Goal: Task Accomplishment & Management: Manage account settings

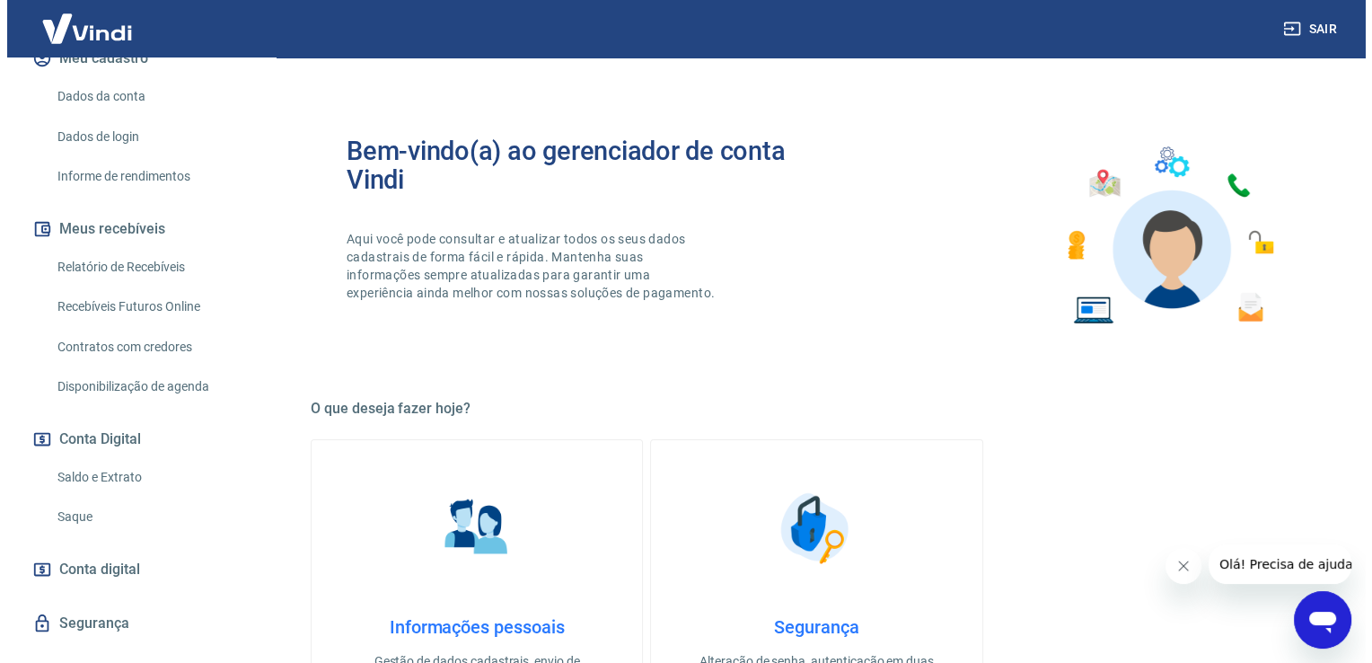
scroll to position [273, 0]
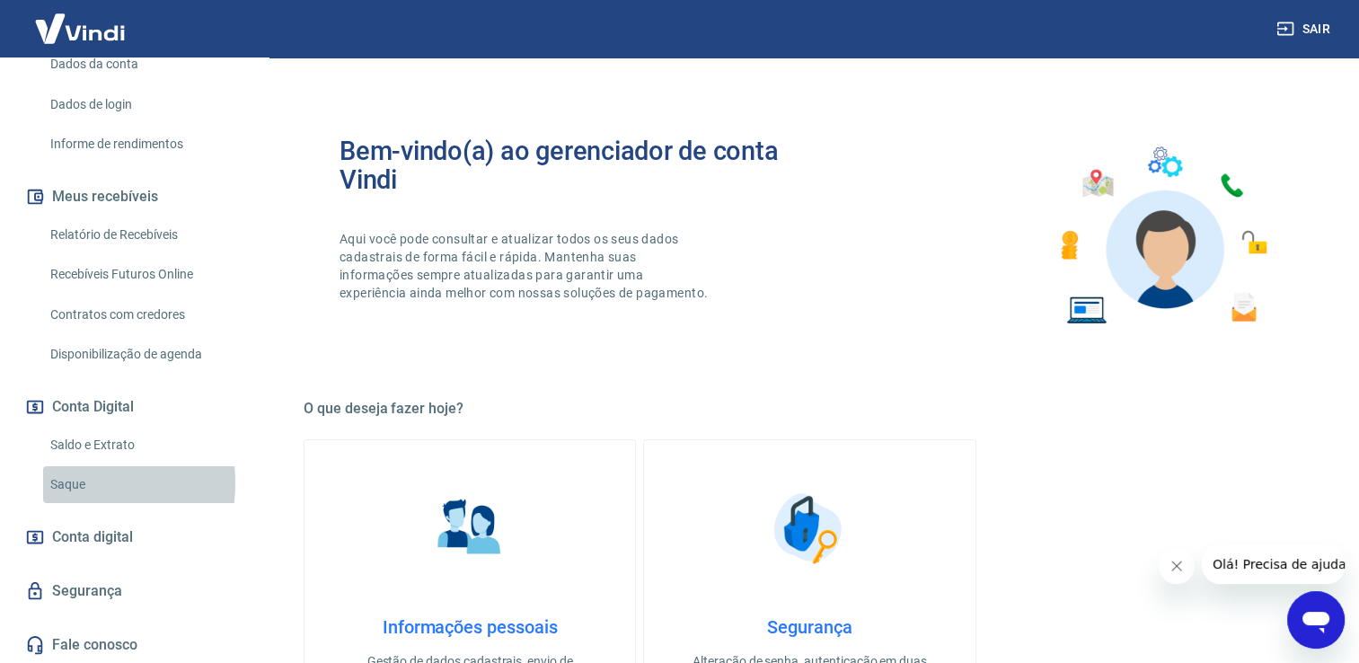
click at [55, 482] on link "Saque" at bounding box center [145, 484] width 204 height 37
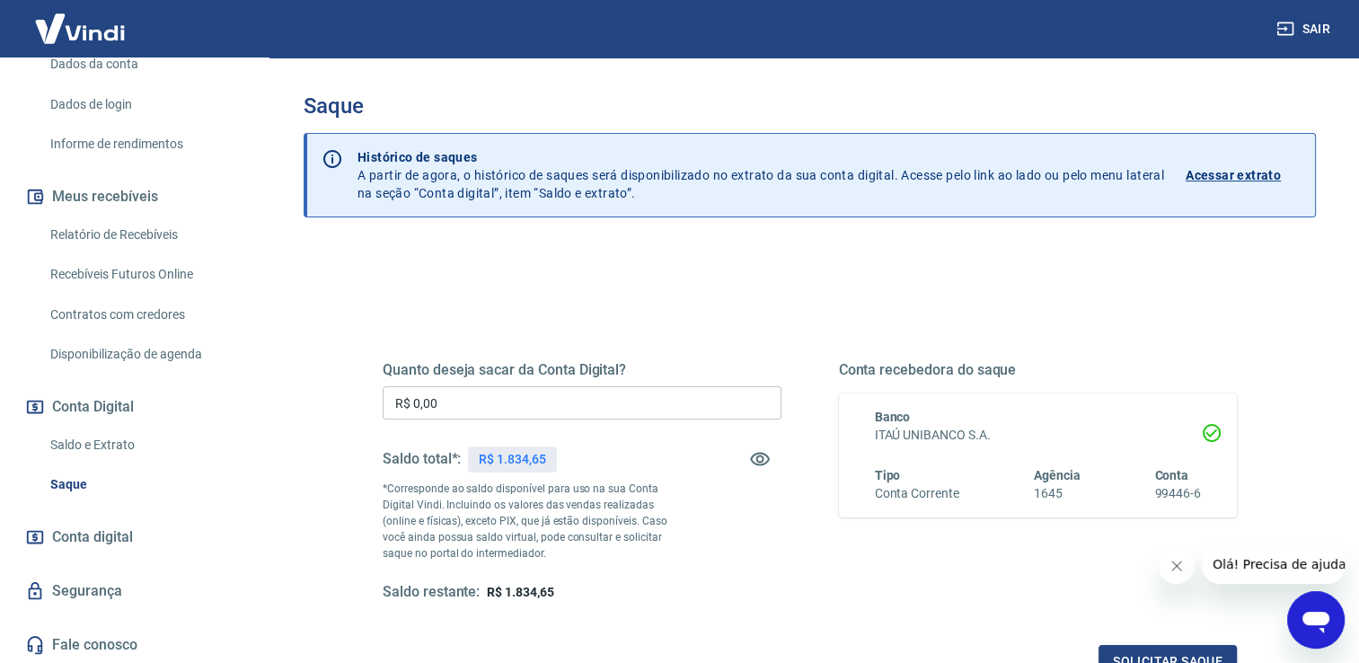
click at [485, 401] on input "R$ 0,00" at bounding box center [582, 402] width 399 height 33
type input "R$ 1.800,00"
click at [1117, 657] on button "Solicitar saque" at bounding box center [1168, 661] width 138 height 33
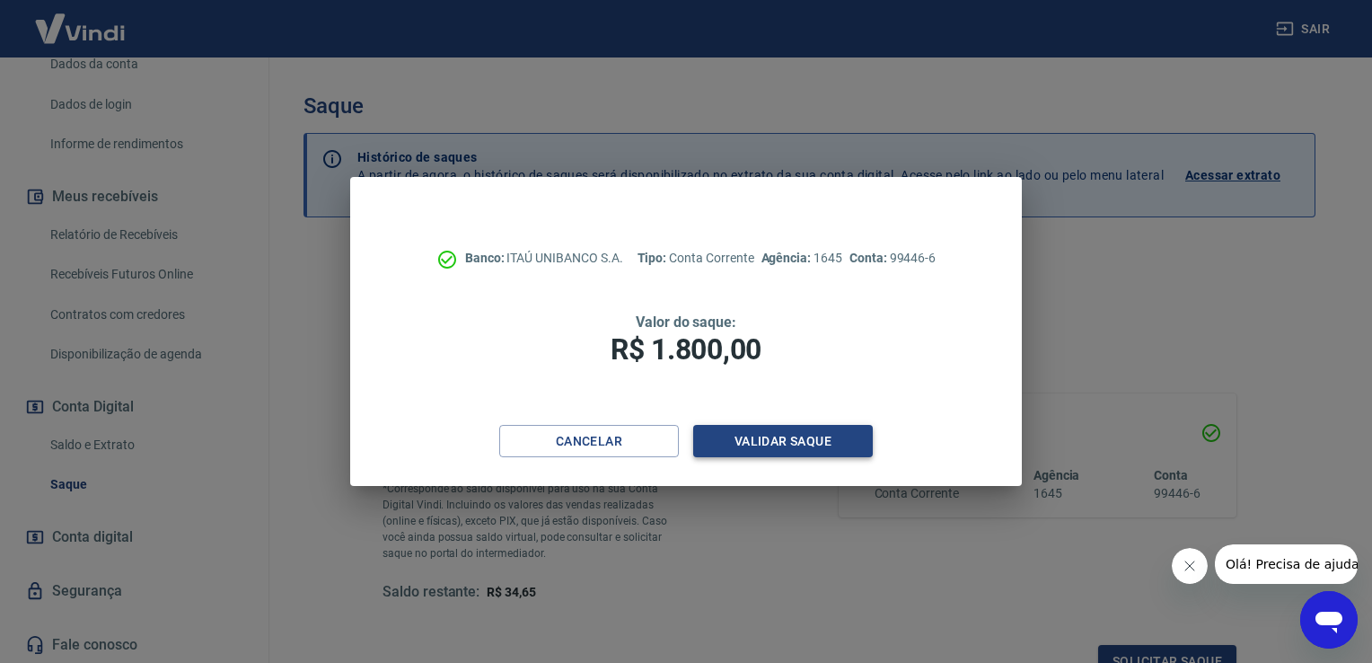
click at [841, 438] on button "Validar saque" at bounding box center [783, 441] width 180 height 33
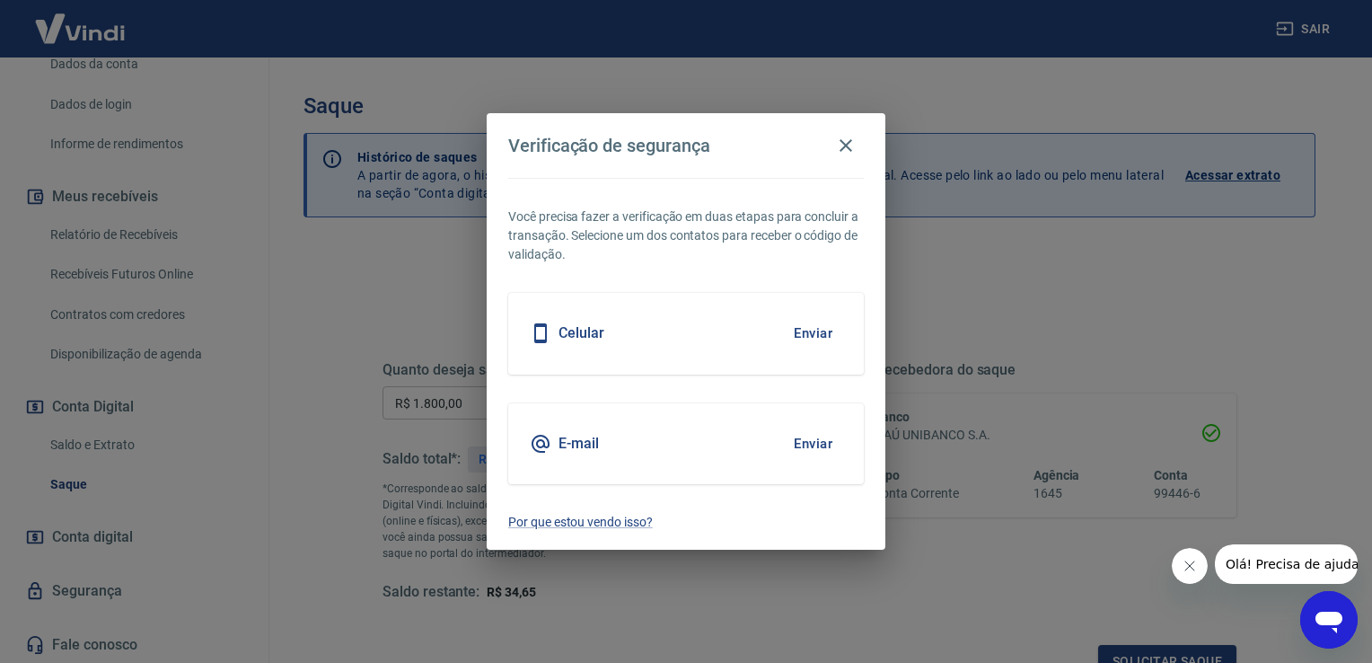
scroll to position [14, 0]
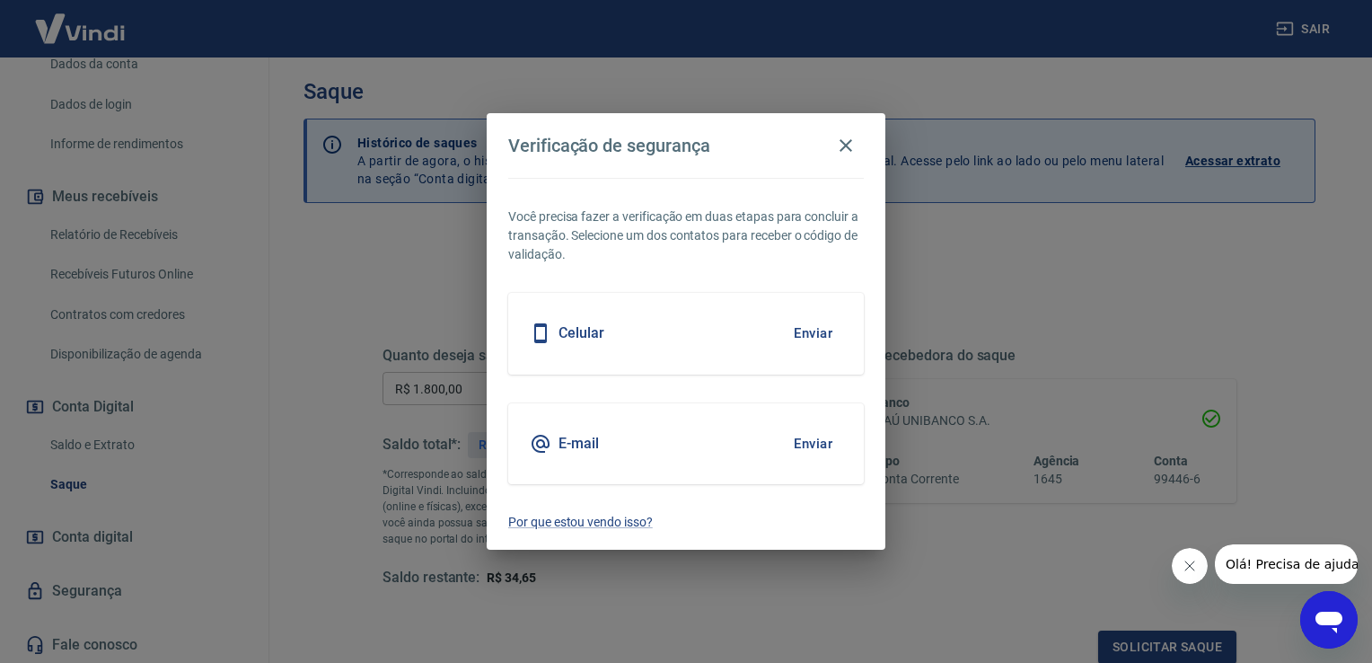
click at [812, 331] on button "Enviar" at bounding box center [813, 333] width 58 height 38
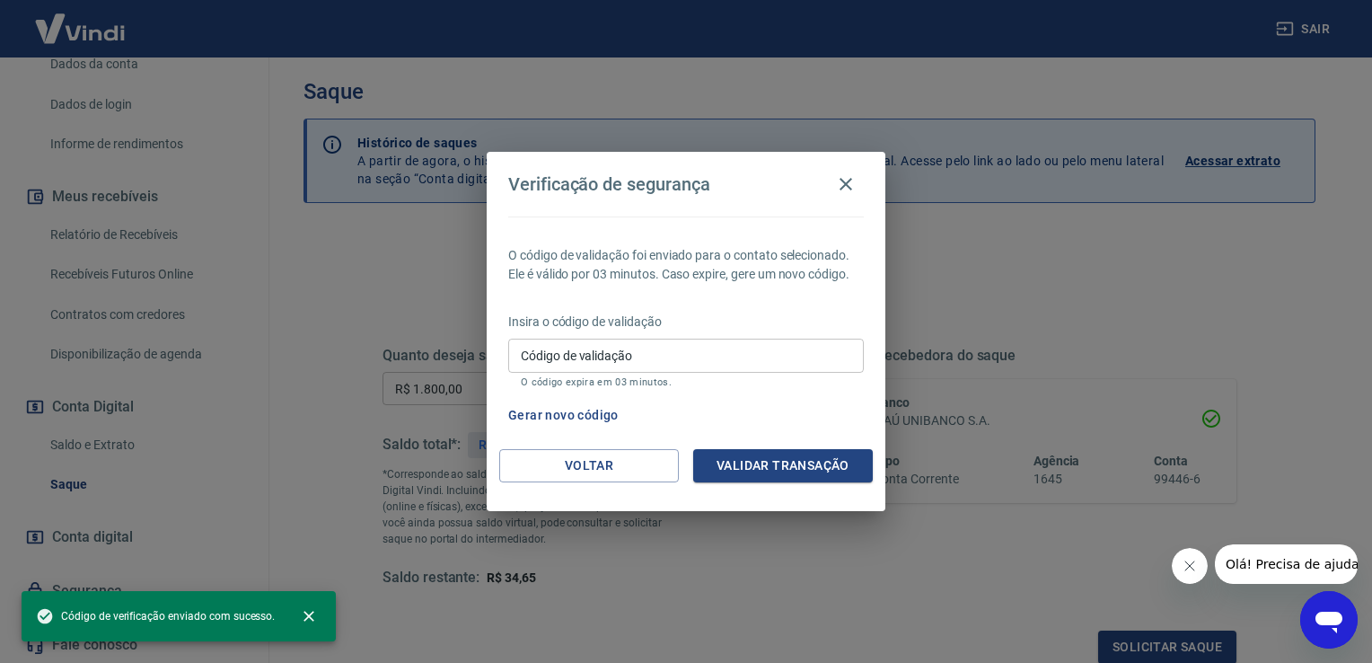
click at [710, 355] on input "Código de validação" at bounding box center [686, 355] width 356 height 33
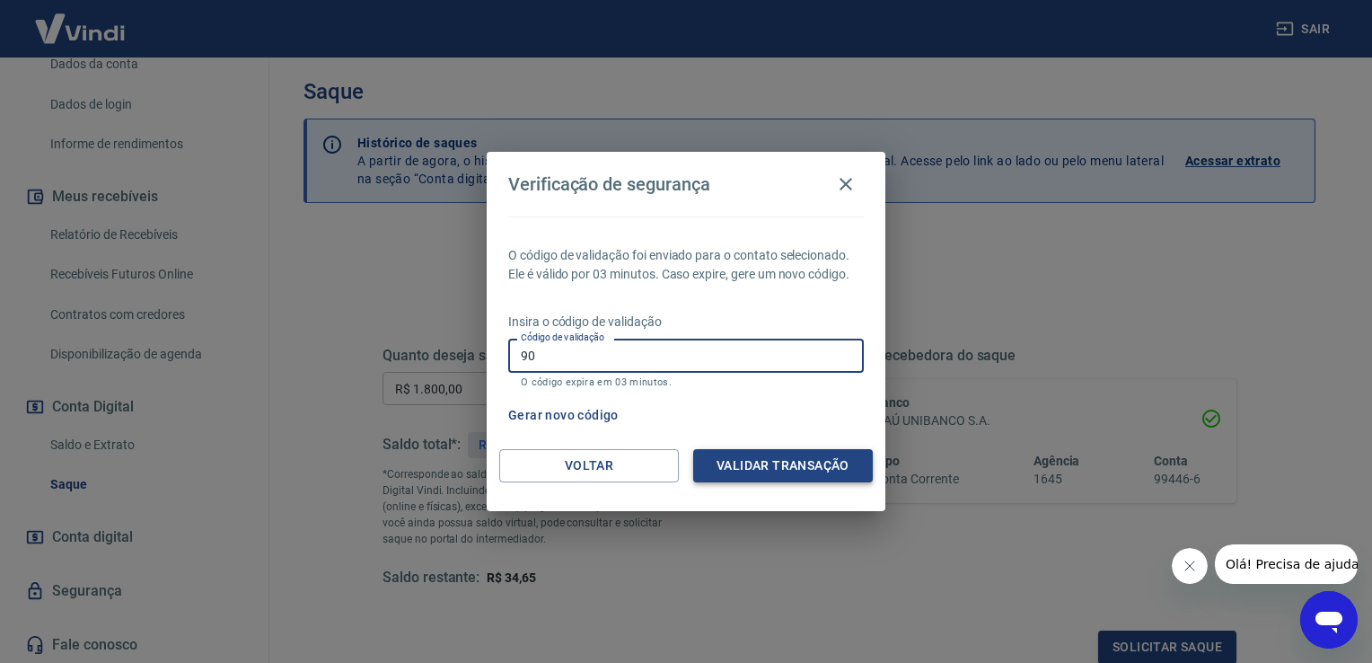
type input "9"
type input "764416"
click at [744, 474] on button "Validar transação" at bounding box center [783, 465] width 180 height 33
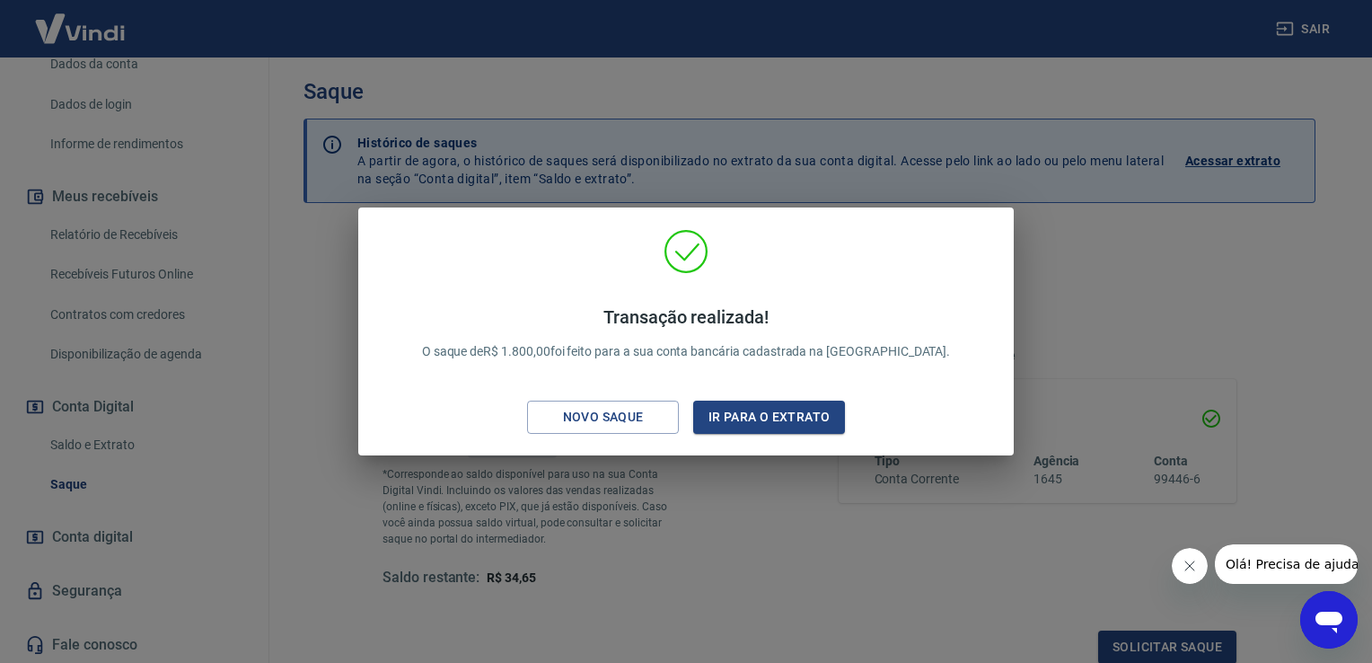
click at [334, 551] on div "Transação realizada! O saque de R$ 1.800,00 foi feito para a sua conta bancária…" at bounding box center [686, 331] width 1372 height 663
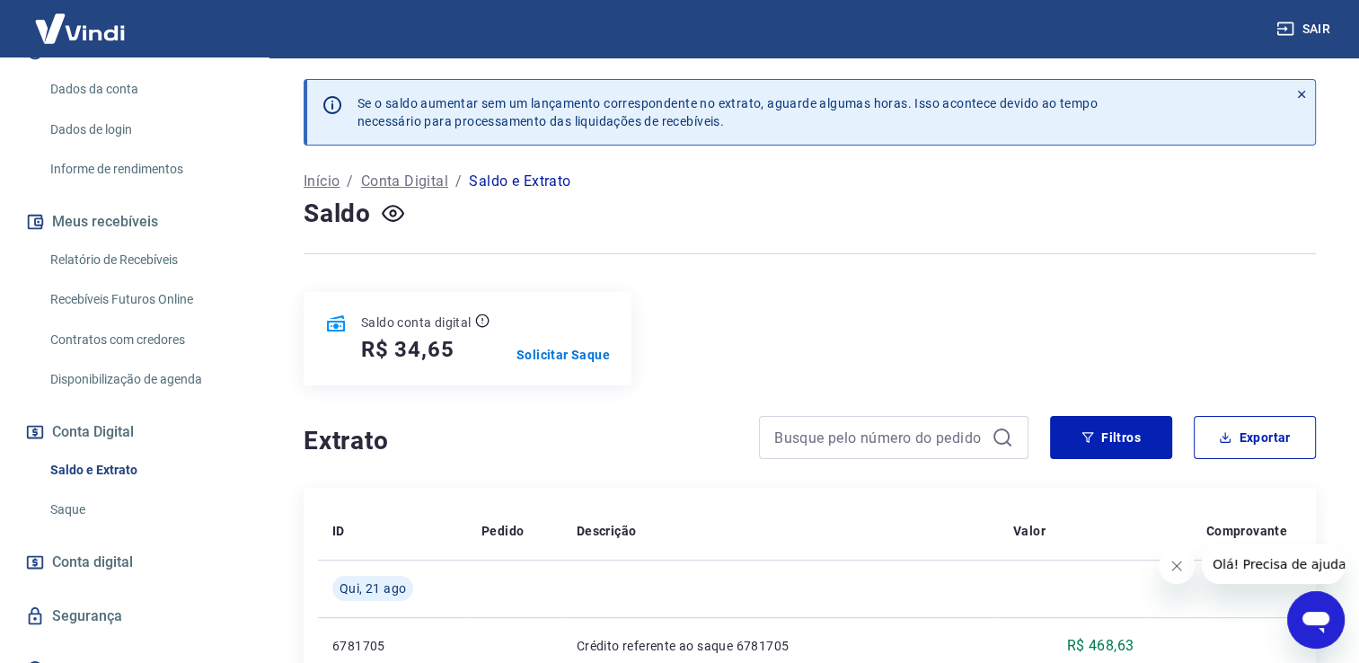
scroll to position [273, 0]
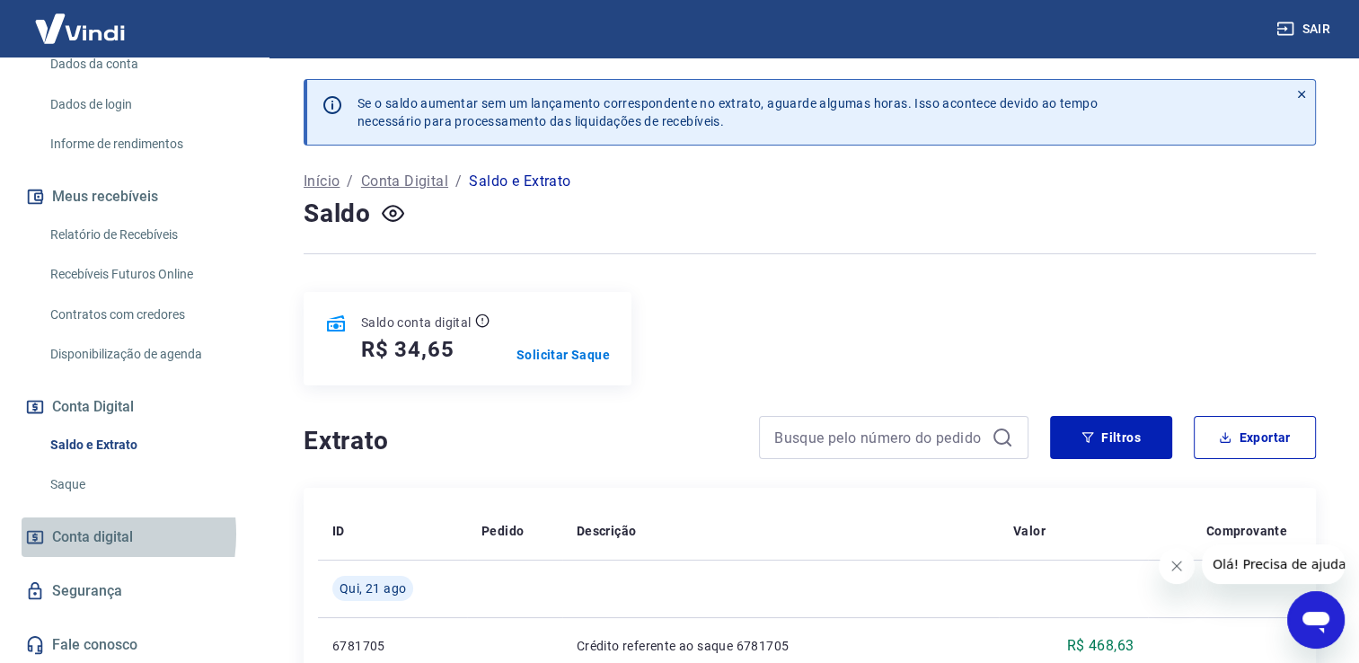
click at [60, 533] on span "Conta digital" at bounding box center [92, 537] width 81 height 25
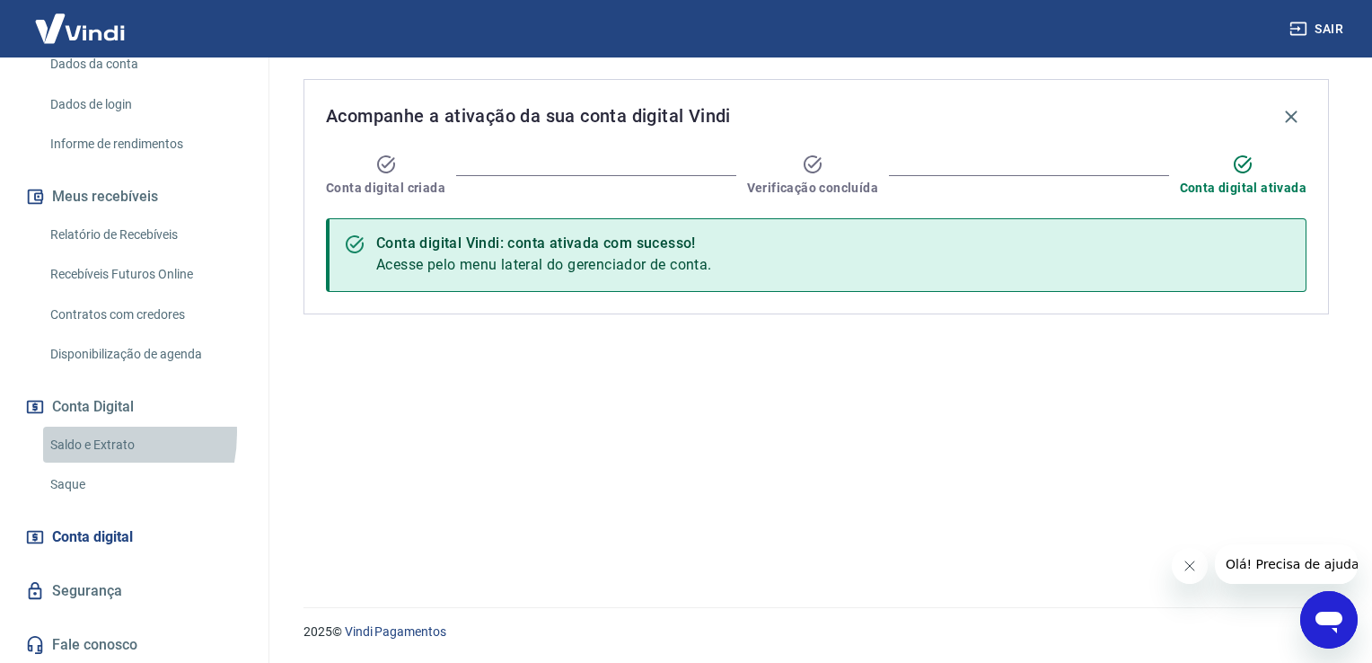
click at [75, 431] on link "Saldo e Extrato" at bounding box center [145, 445] width 204 height 37
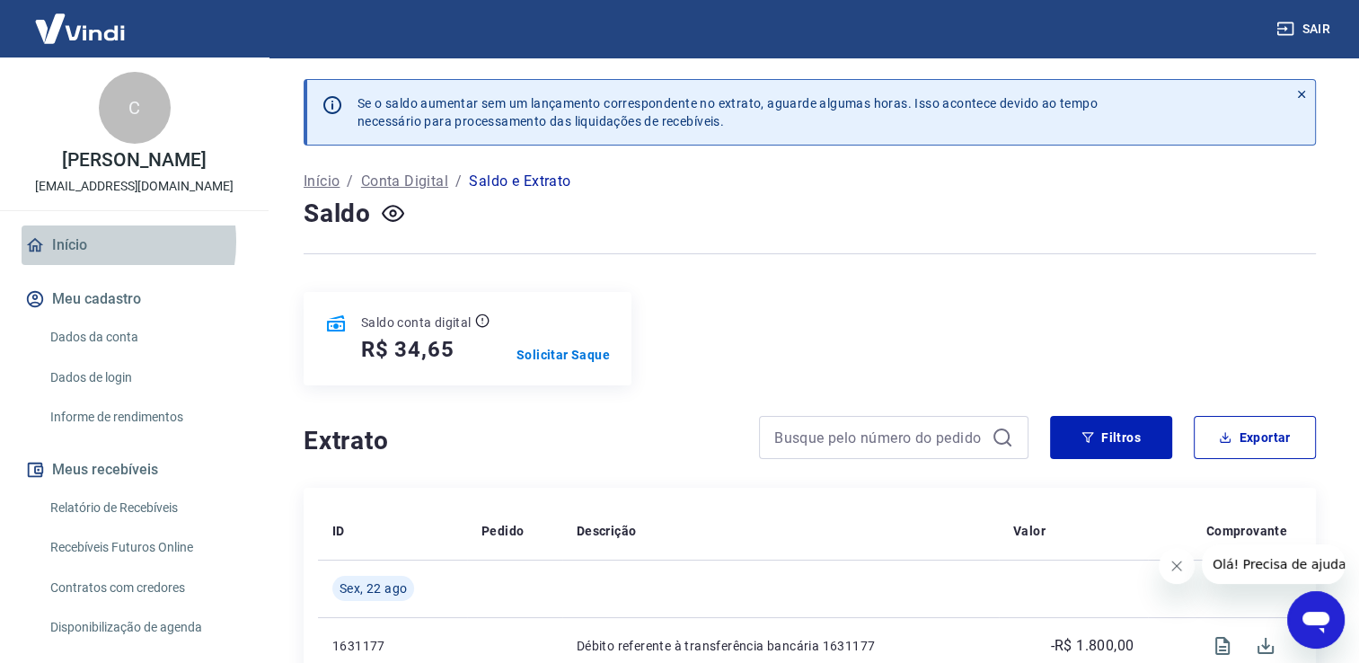
click at [85, 242] on link "Início" at bounding box center [134, 245] width 225 height 40
